Goal: Information Seeking & Learning: Learn about a topic

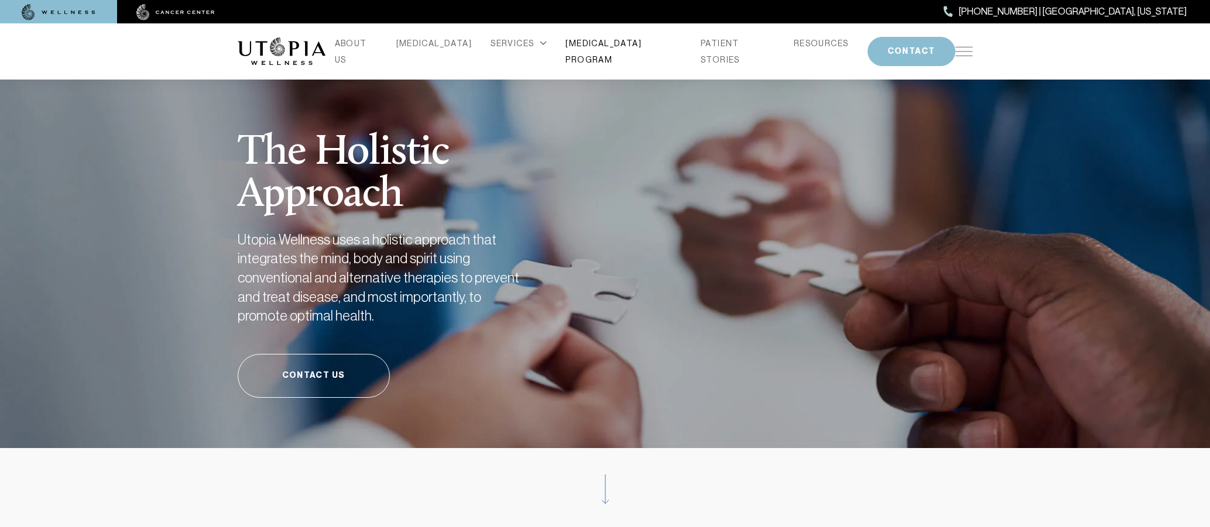
click at [596, 51] on link "[MEDICAL_DATA] PROGRAM" at bounding box center [623, 51] width 116 height 33
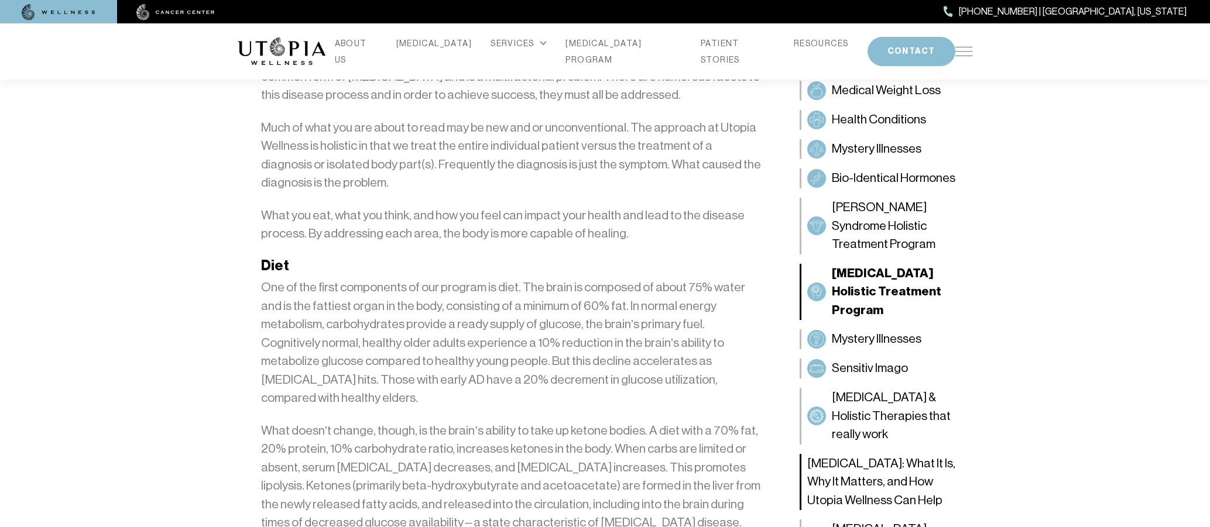
scroll to position [1510, 0]
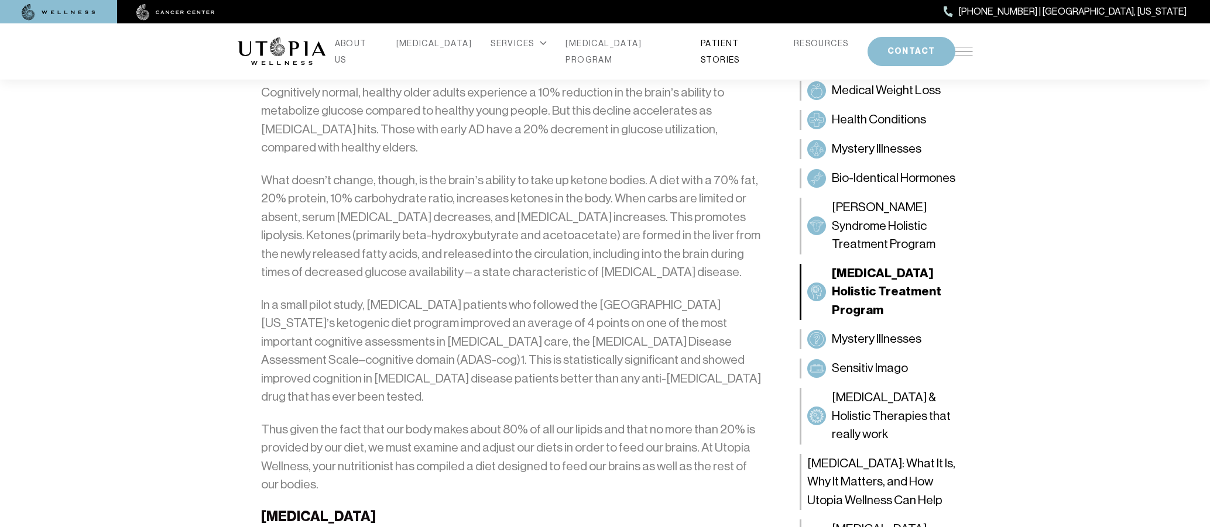
click at [730, 53] on link "PATIENT STORIES" at bounding box center [738, 51] width 74 height 33
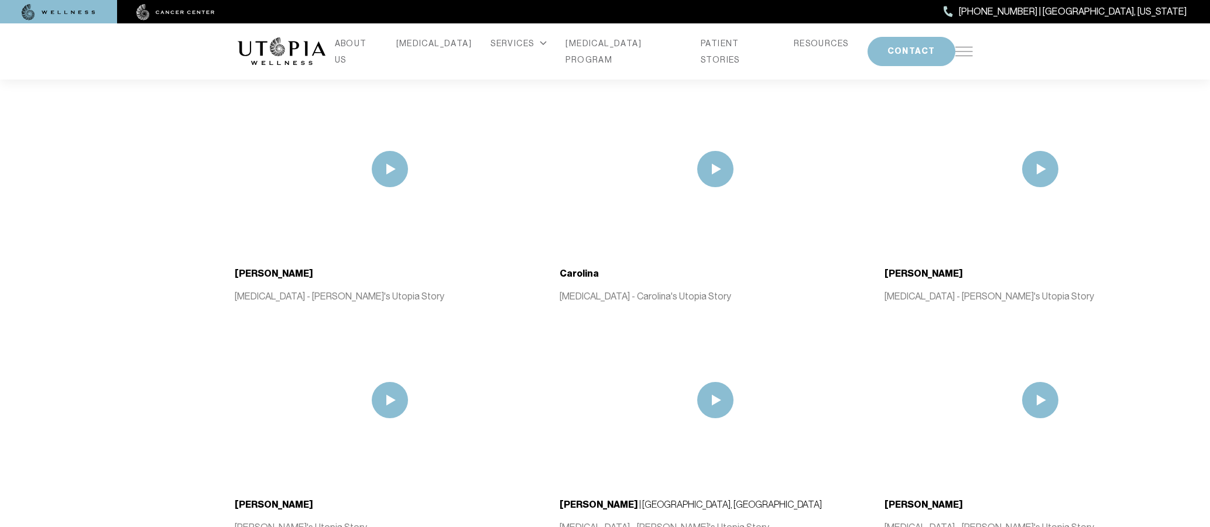
scroll to position [2170, 0]
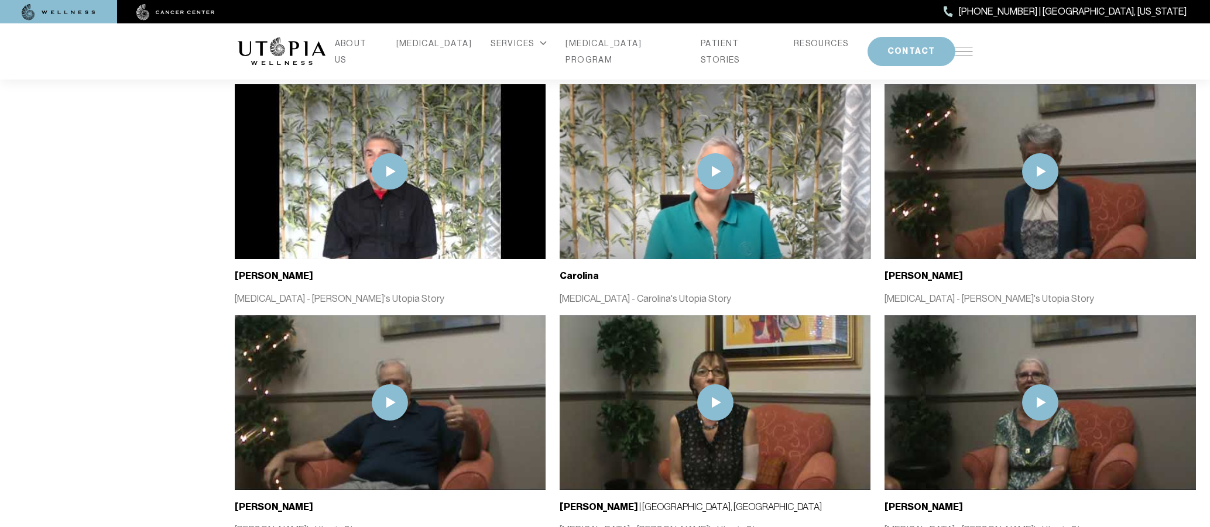
click at [394, 160] on img at bounding box center [390, 171] width 36 height 36
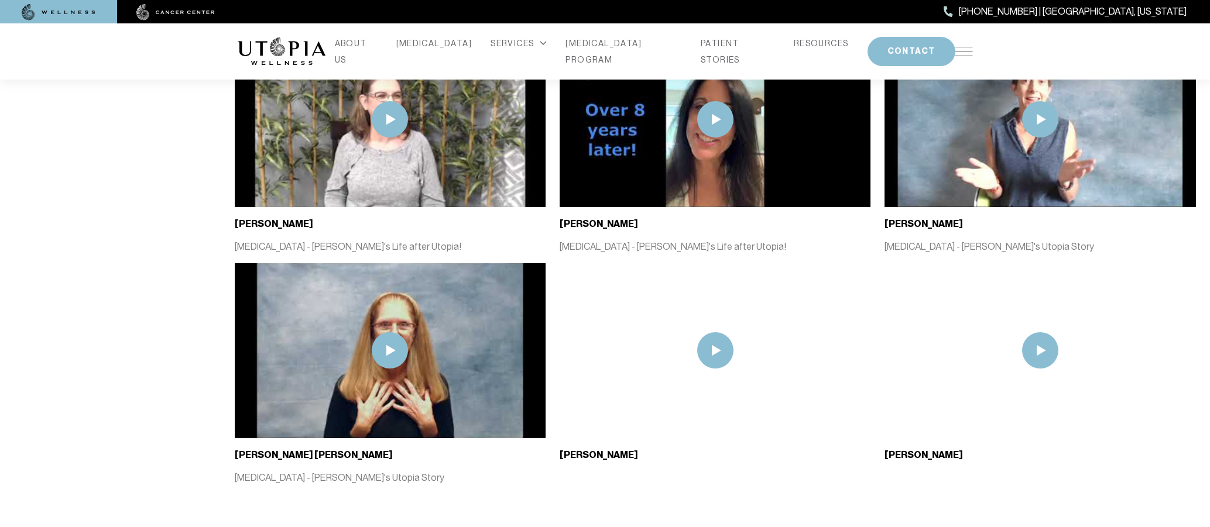
scroll to position [3442, 0]
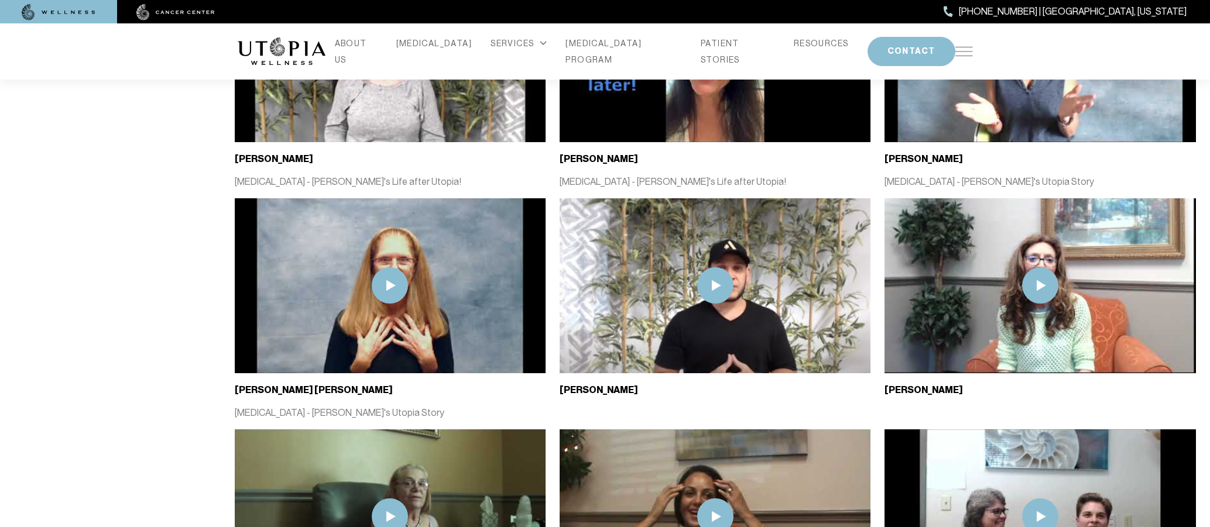
click at [1047, 273] on img at bounding box center [1040, 286] width 36 height 36
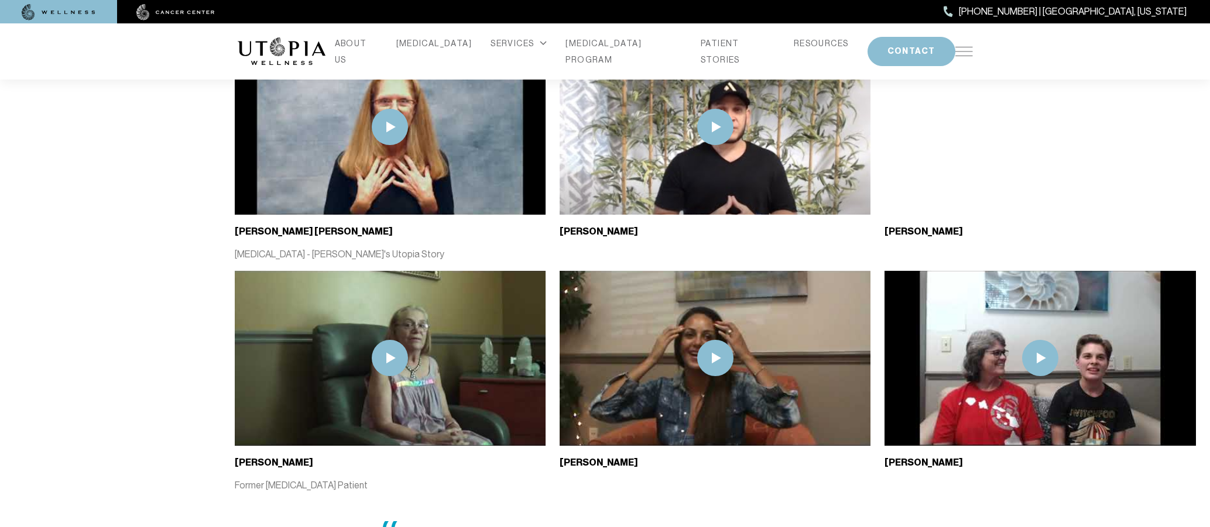
scroll to position [3614, 0]
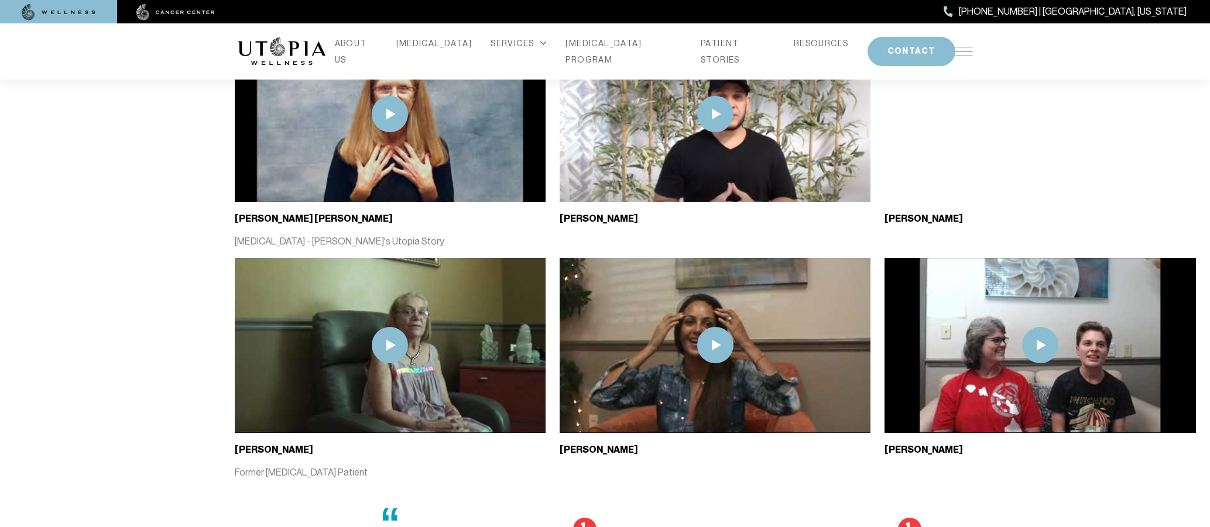
click at [1033, 327] on img at bounding box center [1040, 345] width 36 height 36
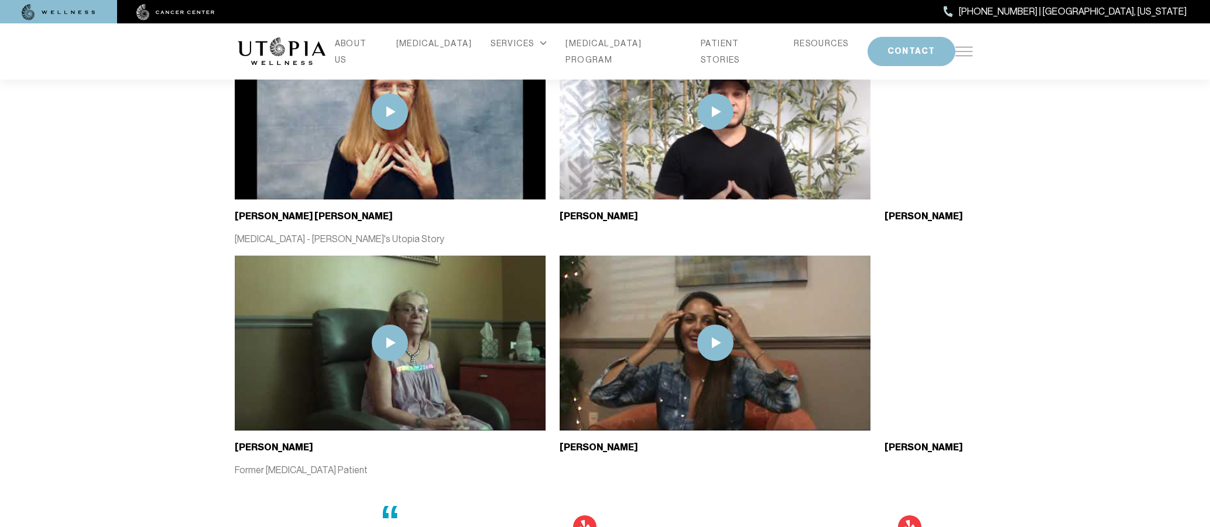
scroll to position [3635, 0]
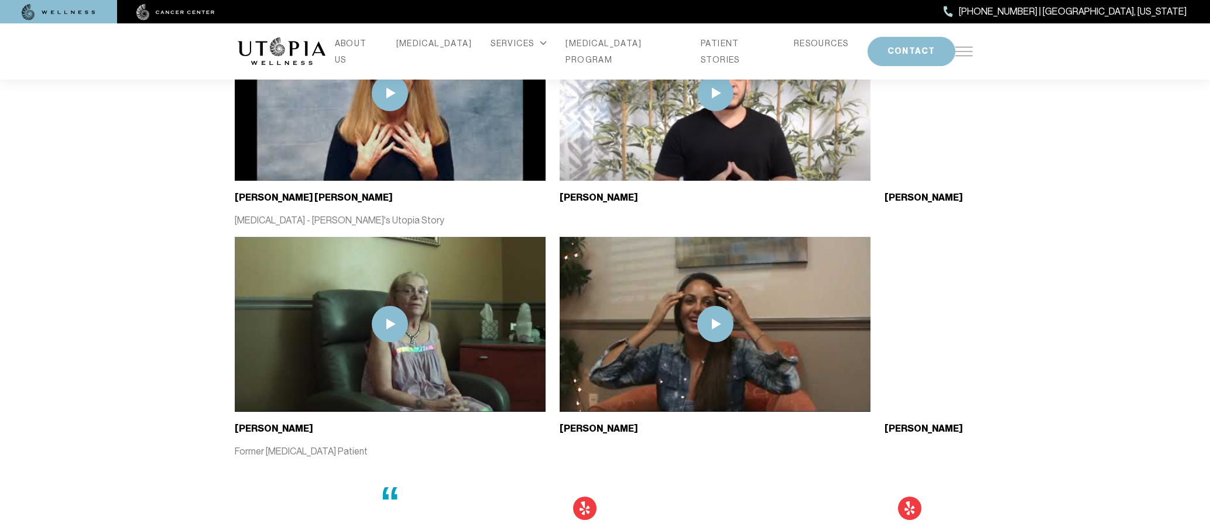
click at [718, 306] on img at bounding box center [715, 324] width 36 height 36
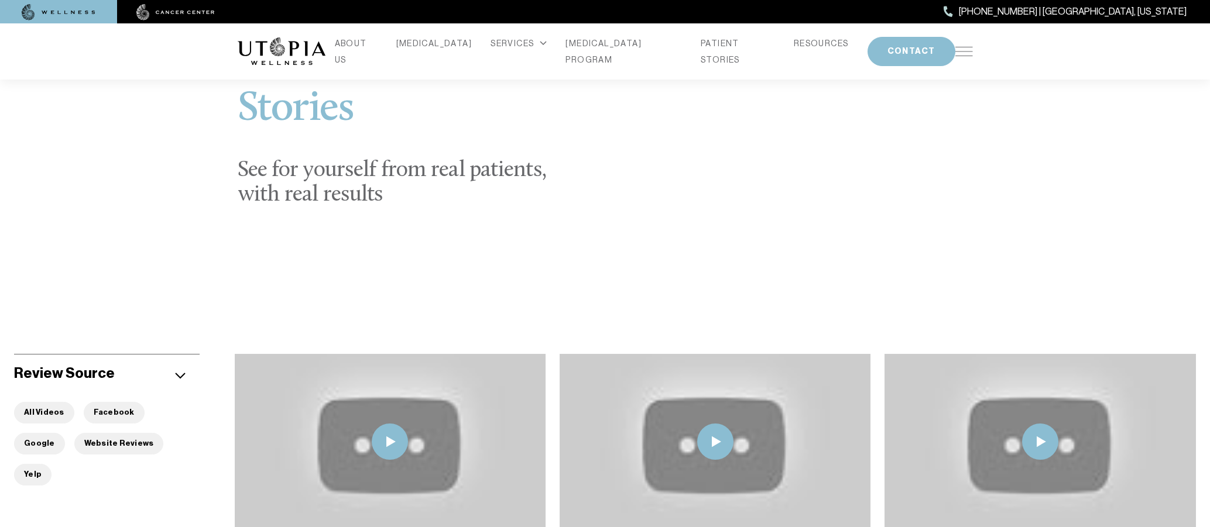
scroll to position [0, 0]
